Goal: Task Accomplishment & Management: Use online tool/utility

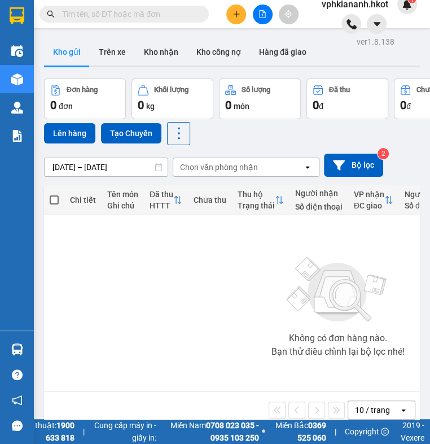
click at [50, 15] on icon "search" at bounding box center [51, 14] width 8 height 8
click at [81, 17] on input "text" at bounding box center [128, 14] width 133 height 12
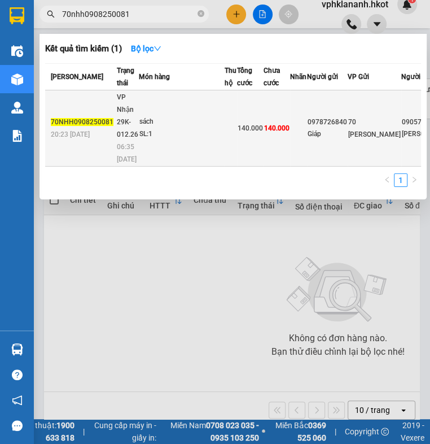
type input "70nhh0908250081"
click at [192, 128] on div "sách" at bounding box center [181, 122] width 85 height 12
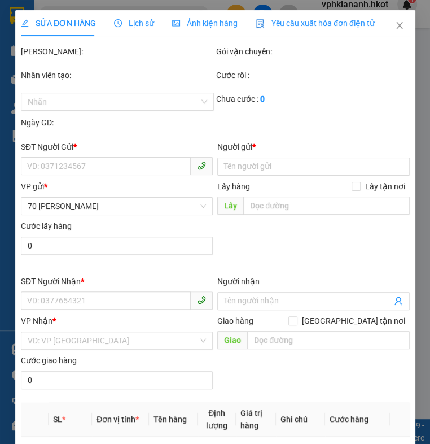
type input "0978726840"
type input "Giáp"
type input "0905757211"
type input "Ngọc Ý"
type input "140.000"
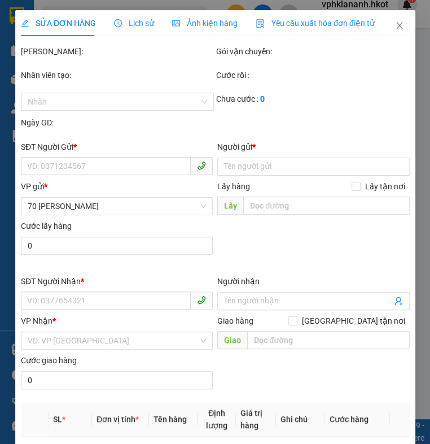
type input "140.000"
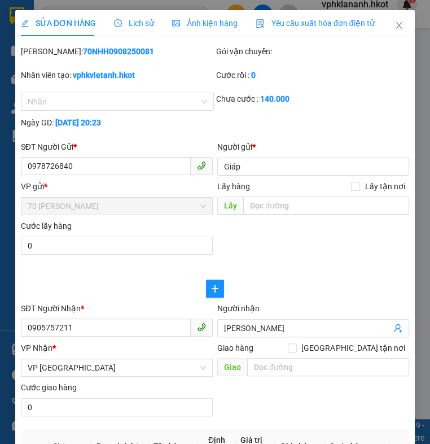
click at [135, 21] on span "Lịch sử" at bounding box center [134, 23] width 40 height 9
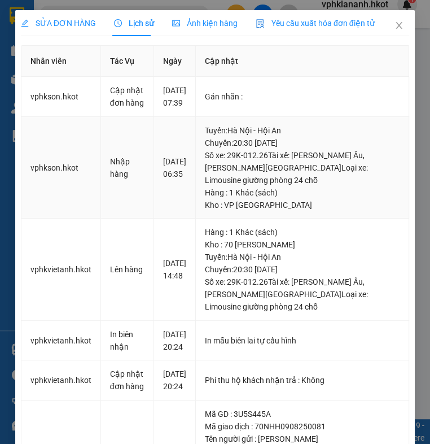
scroll to position [216, 0]
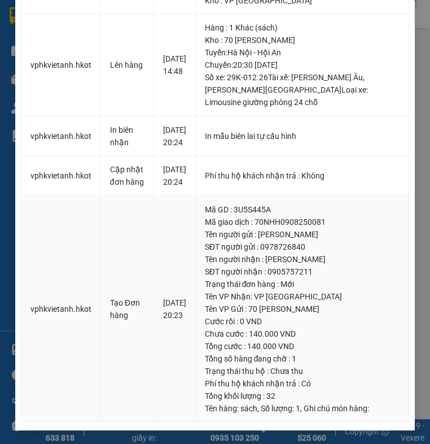
click at [72, 226] on td "vphkvietanh.hkot" at bounding box center [61, 309] width 80 height 226
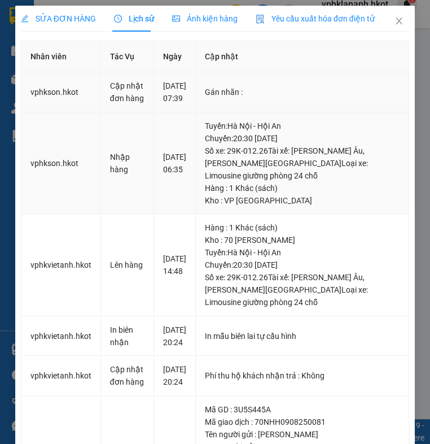
scroll to position [0, 0]
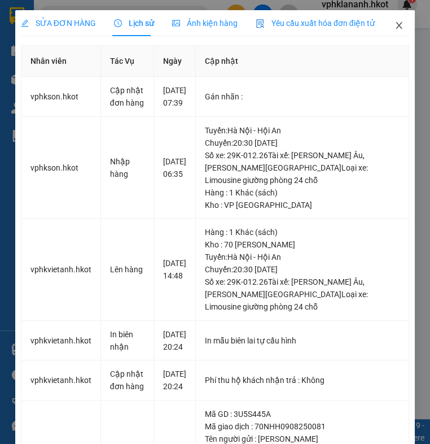
click at [396, 25] on icon "close" at bounding box center [399, 25] width 6 height 7
